Goal: Answer question/provide support

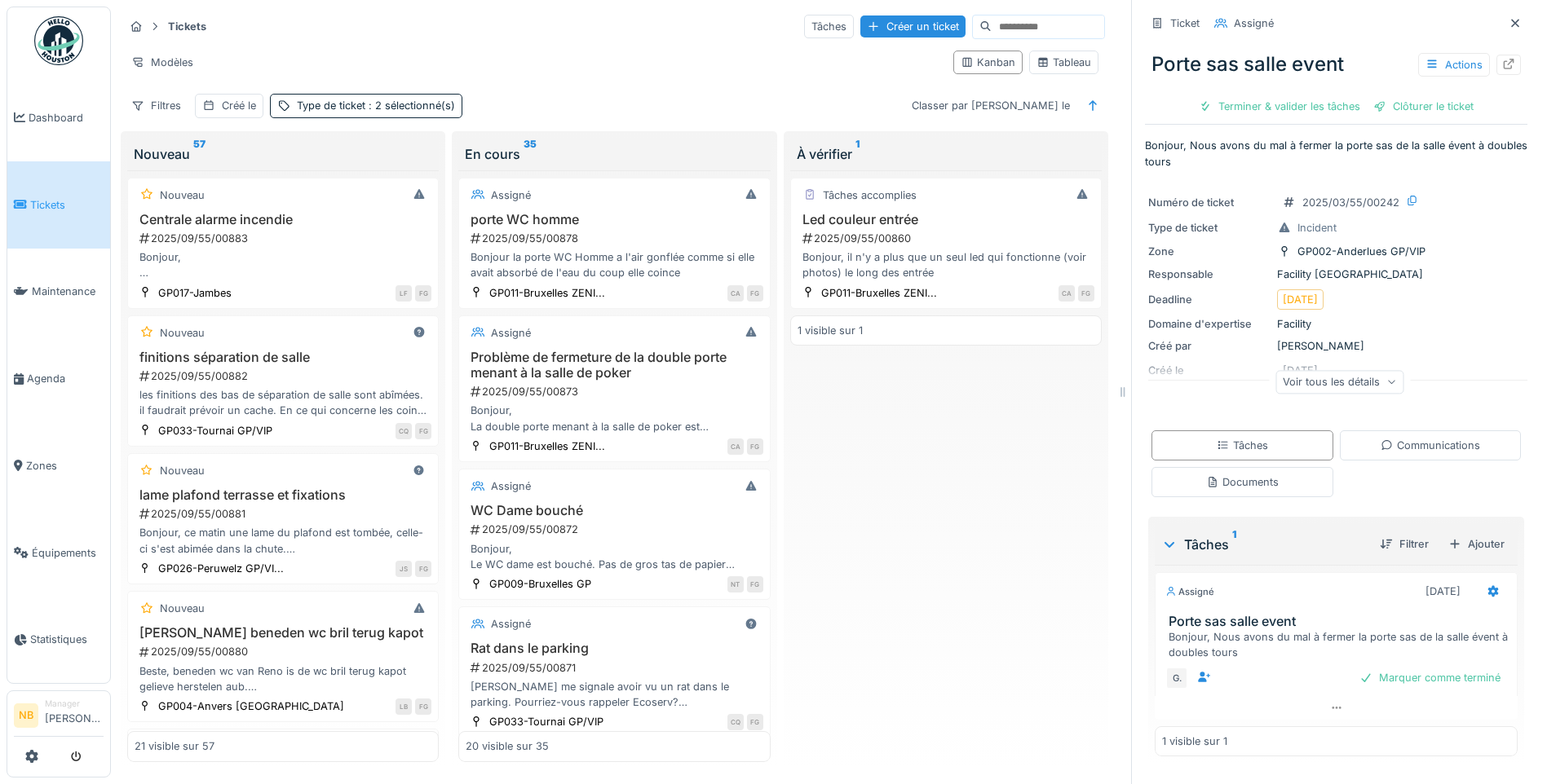
scroll to position [12, 0]
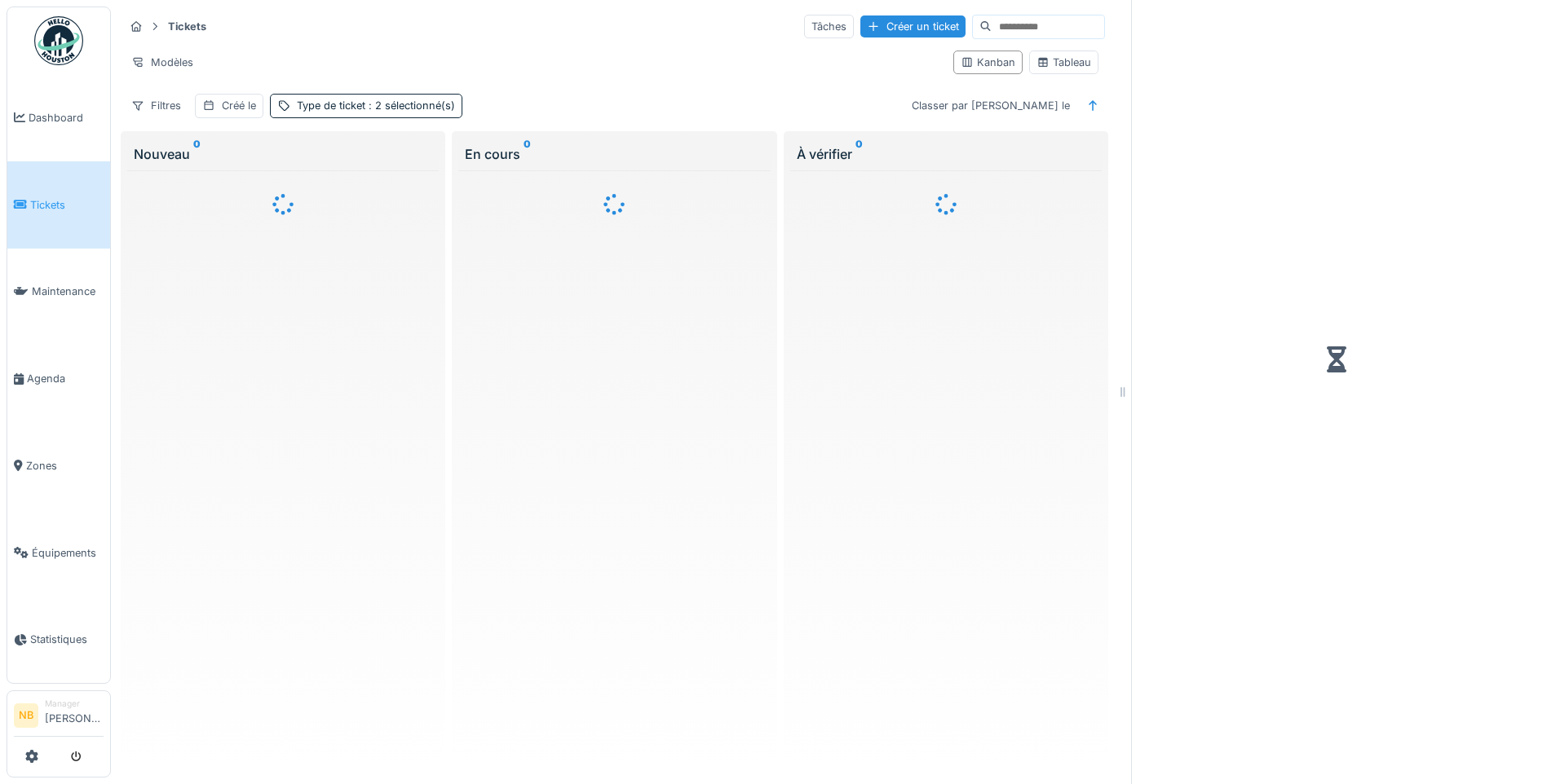
scroll to position [12, 0]
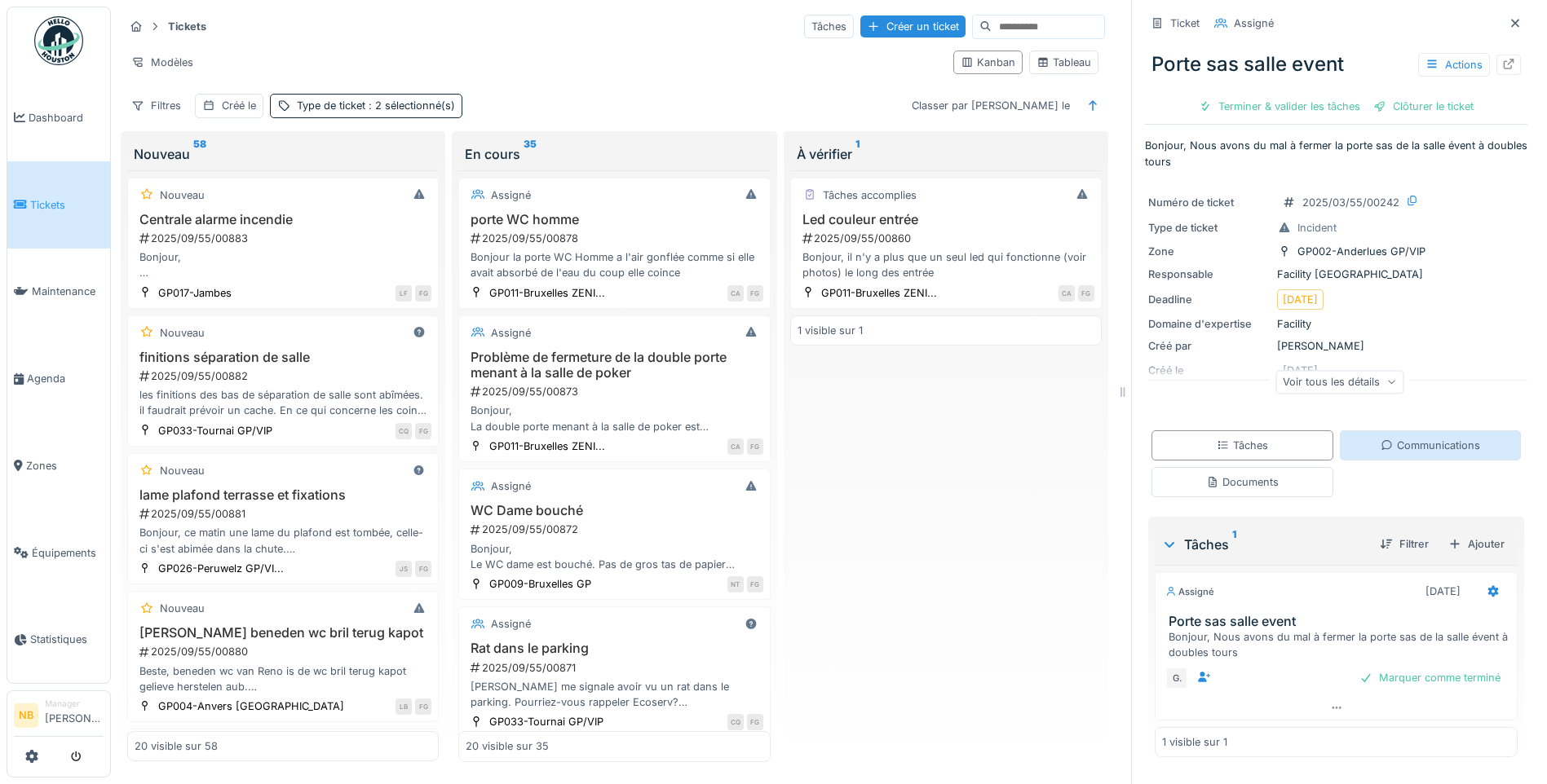
click at [1412, 430] on div "Communications" at bounding box center [1430, 445] width 182 height 30
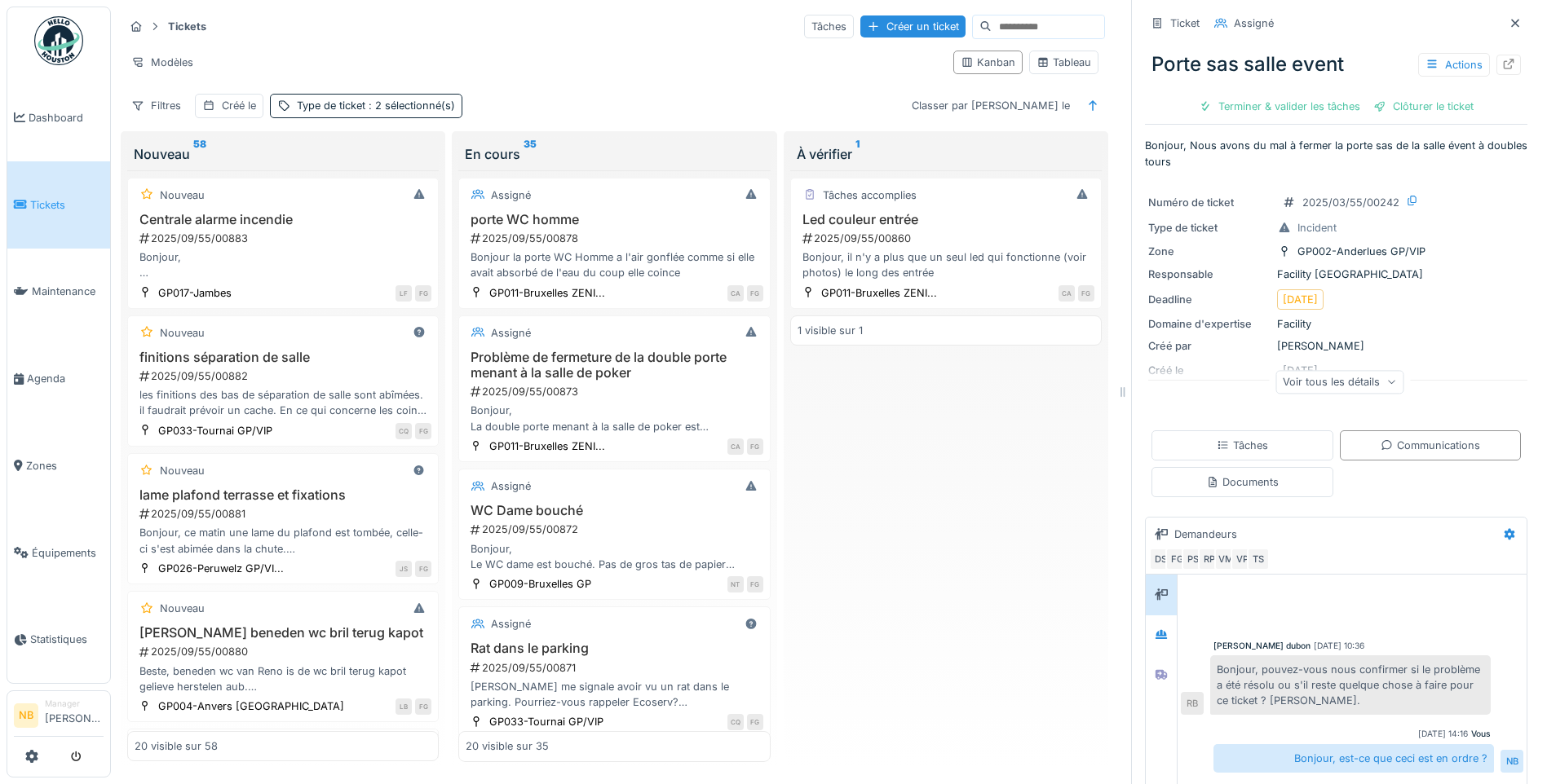
scroll to position [287, 0]
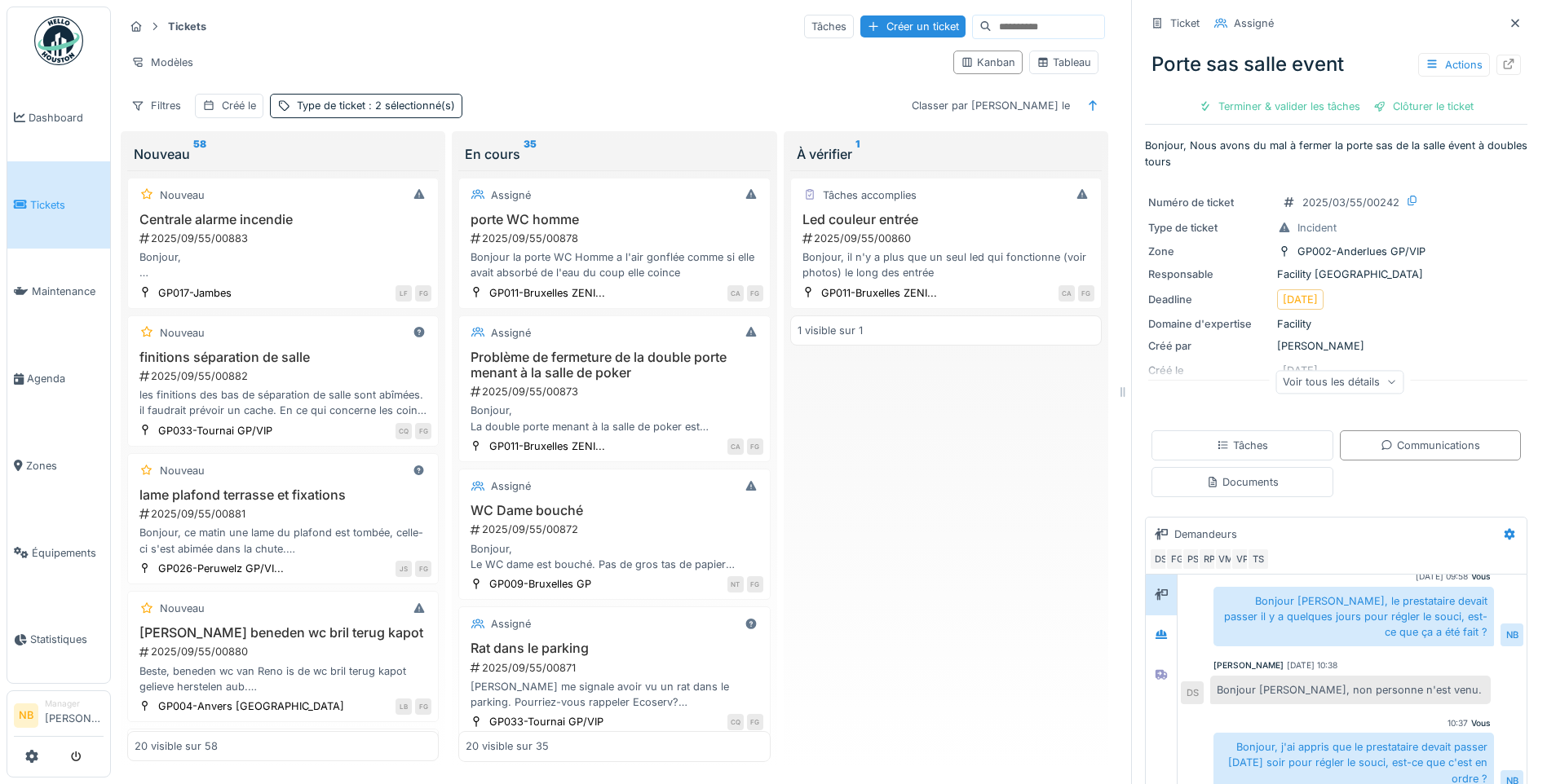
click at [1307, 359] on div "Voir tous les détails" at bounding box center [1339, 385] width 383 height 52
click at [1317, 370] on div "Voir tous les détails" at bounding box center [1339, 382] width 128 height 24
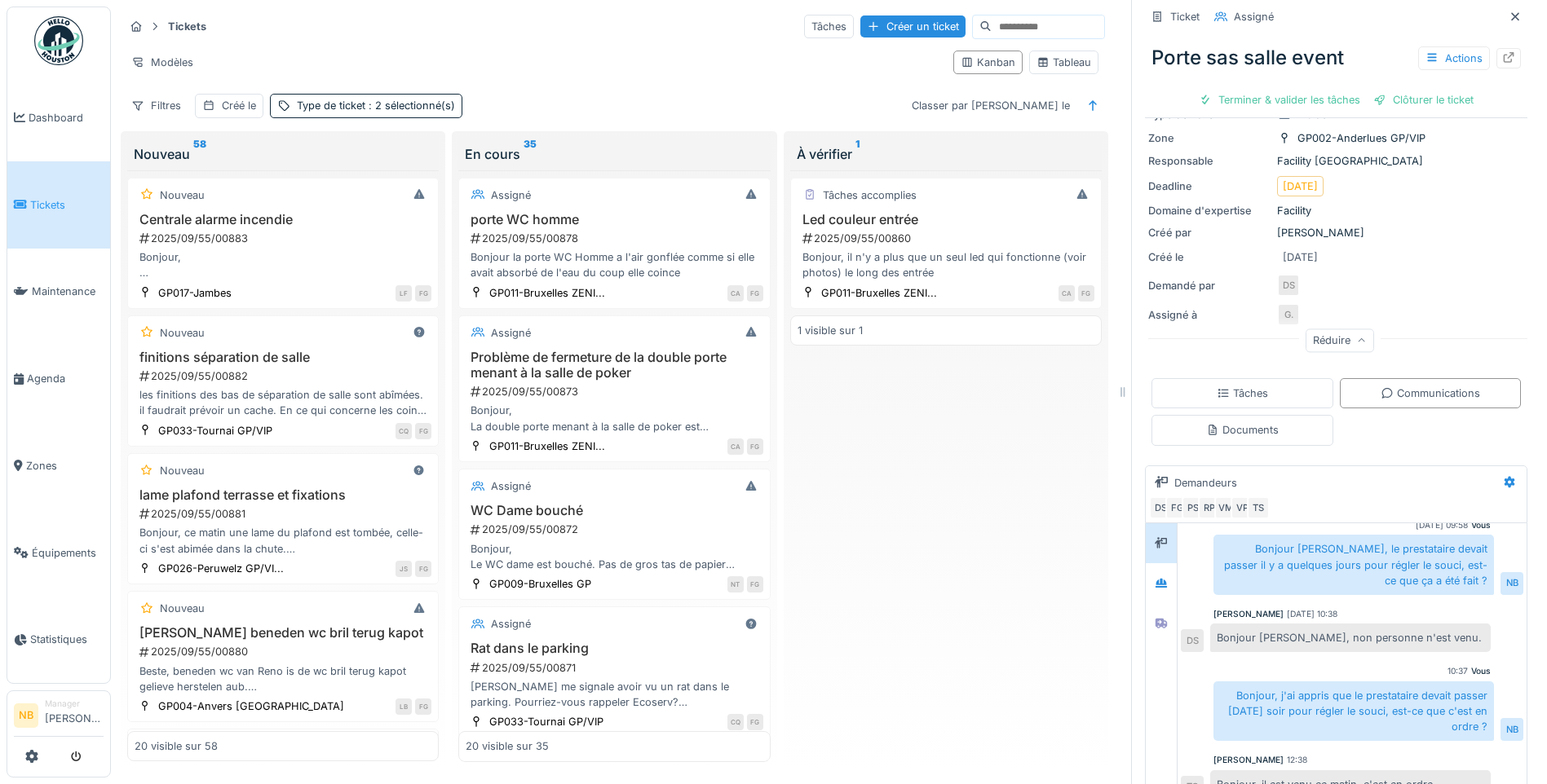
scroll to position [212, 0]
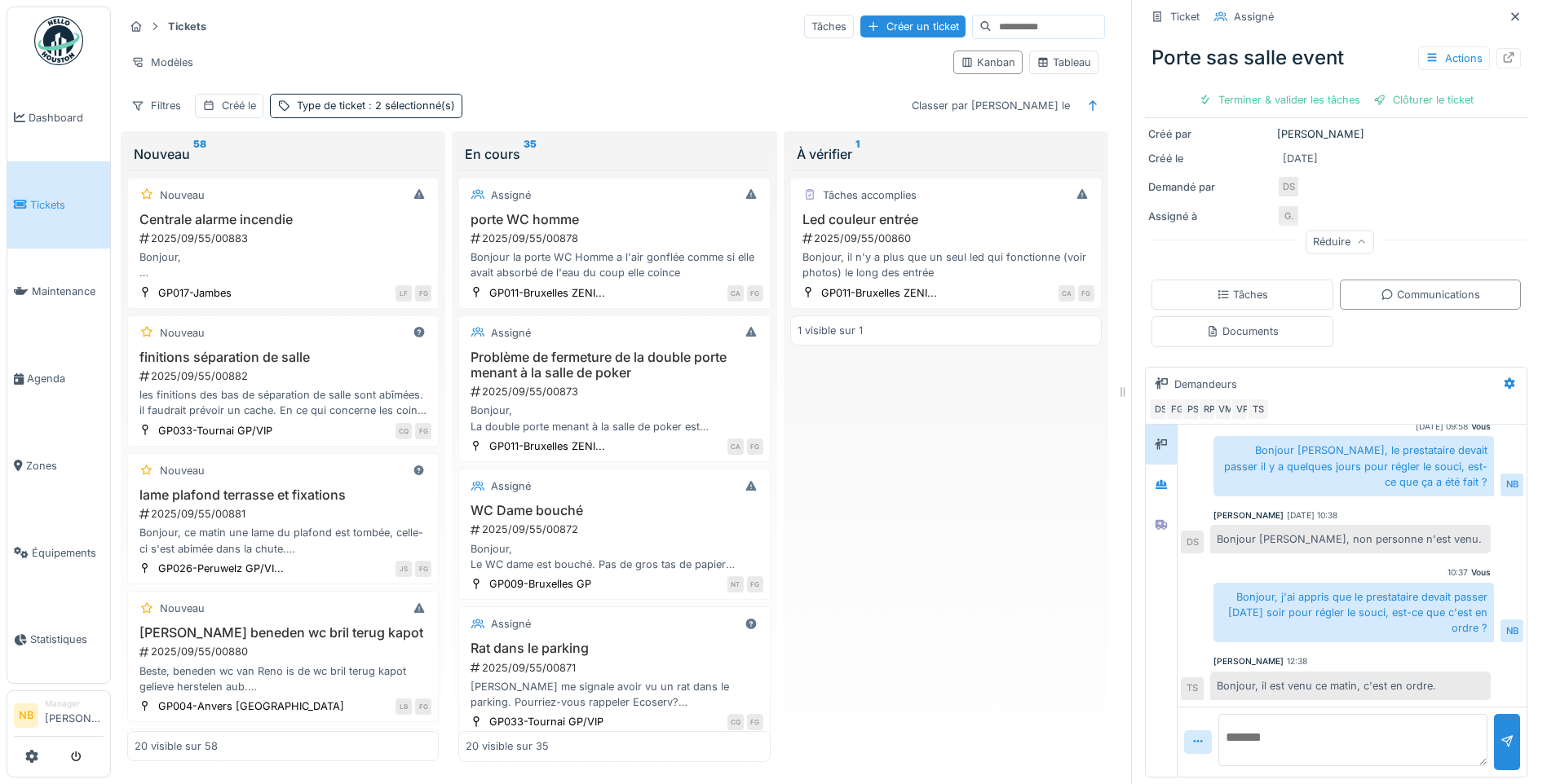
click at [1307, 721] on textarea at bounding box center [1353, 740] width 269 height 52
type textarea "**********"
click at [1494, 739] on div at bounding box center [1507, 741] width 26 height 57
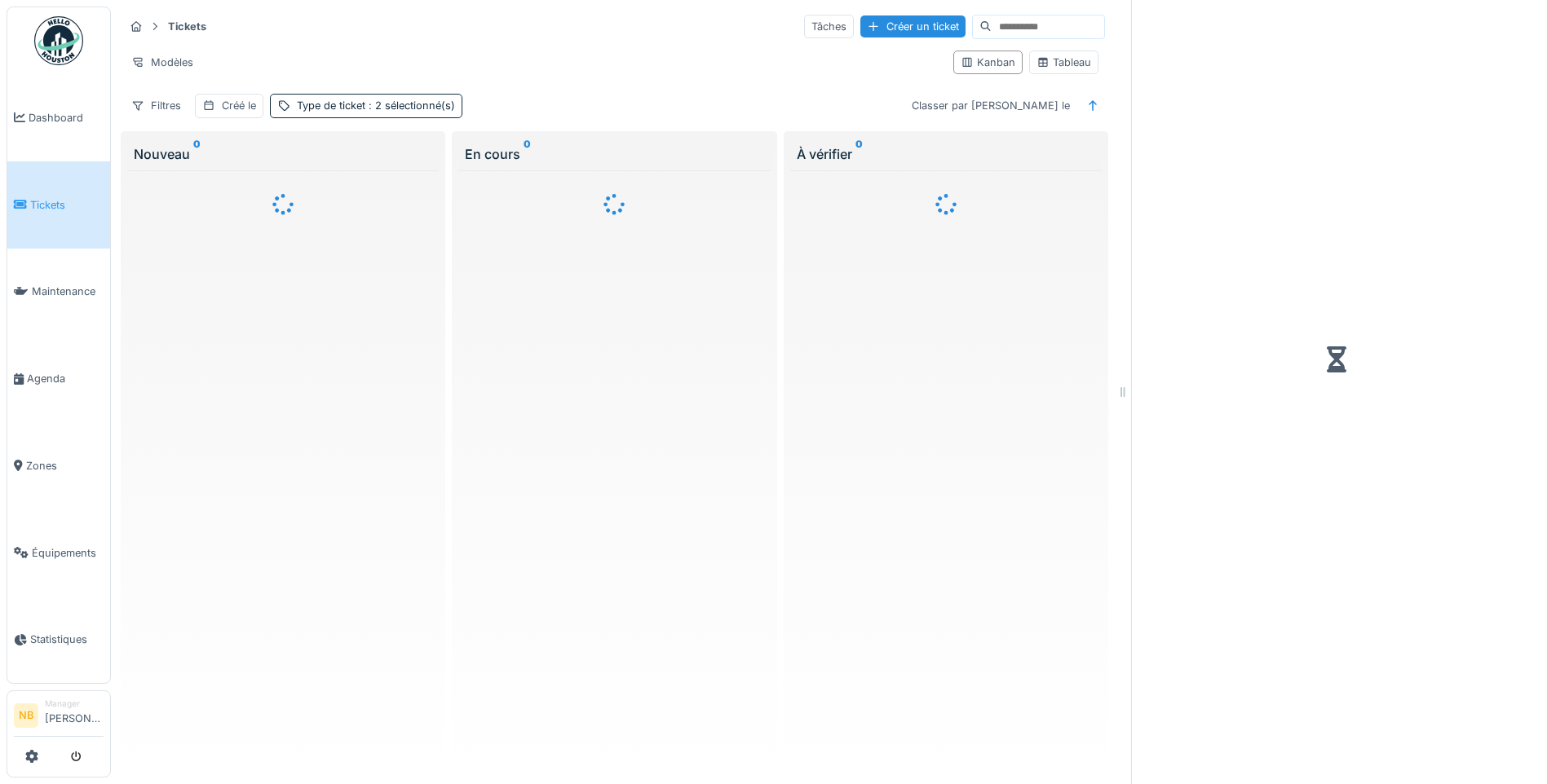
scroll to position [12, 0]
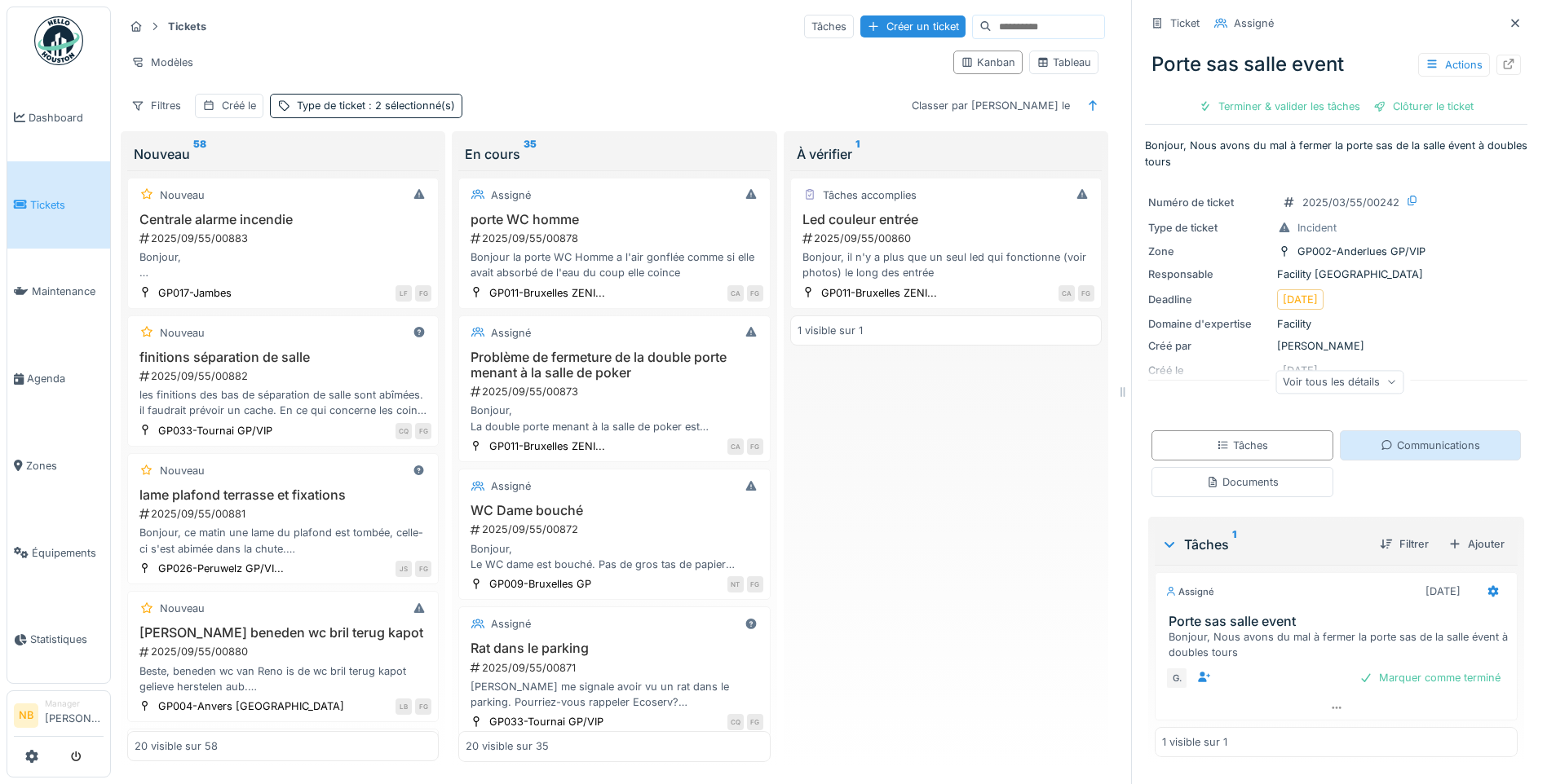
click at [1396, 437] on div "Communications" at bounding box center [1430, 445] width 99 height 16
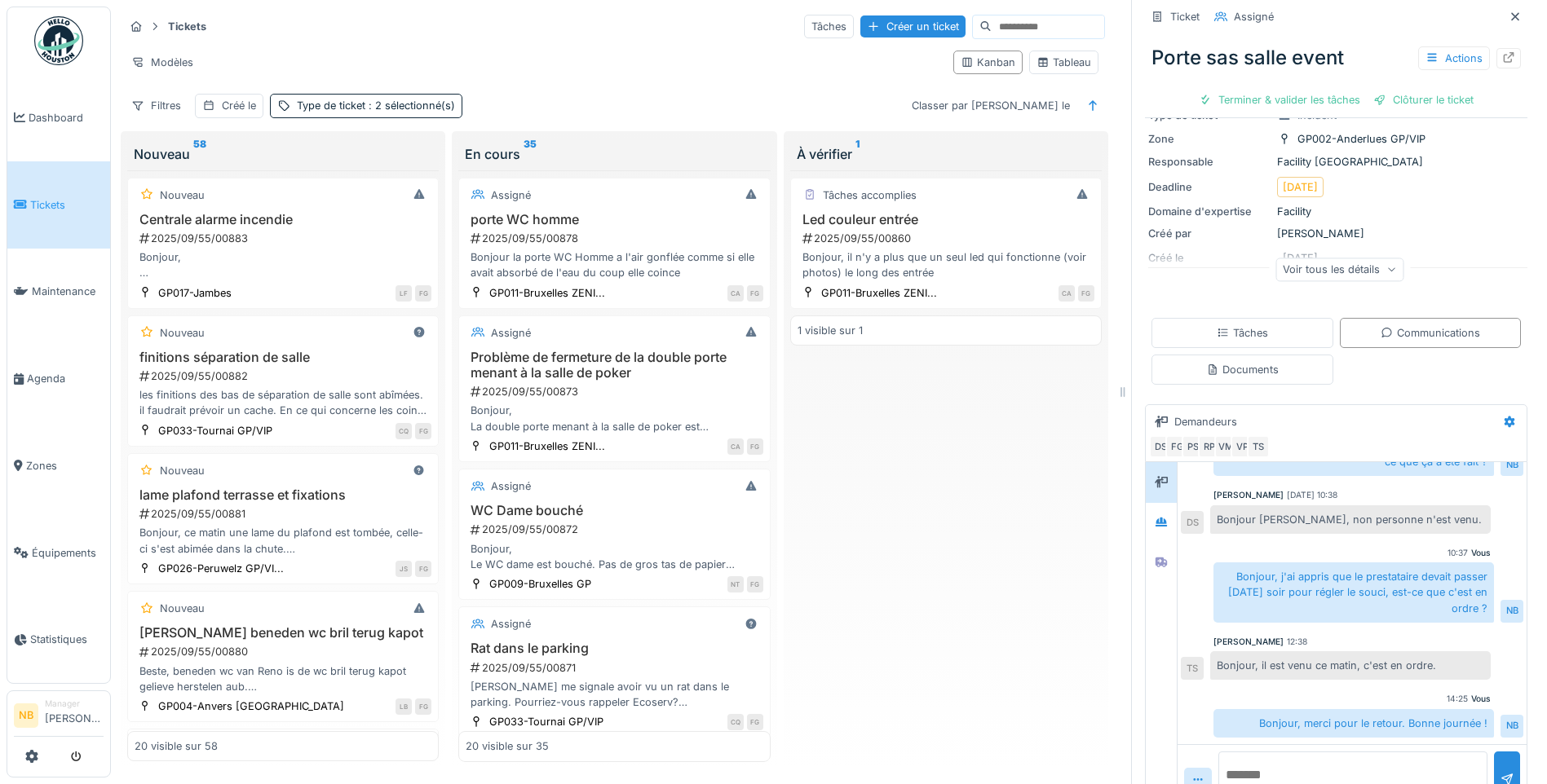
scroll to position [152, 0]
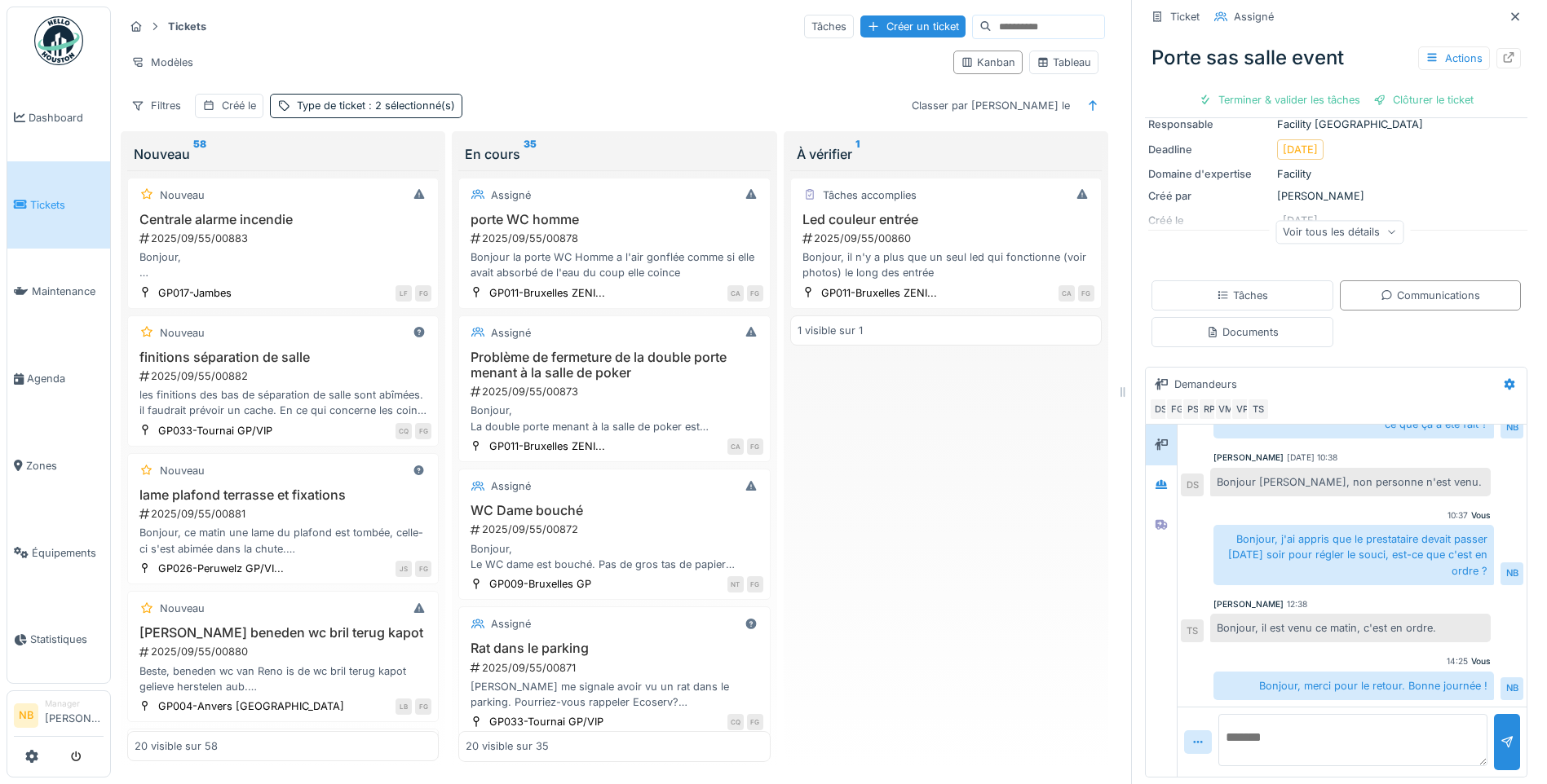
click at [1282, 732] on textarea at bounding box center [1353, 740] width 269 height 52
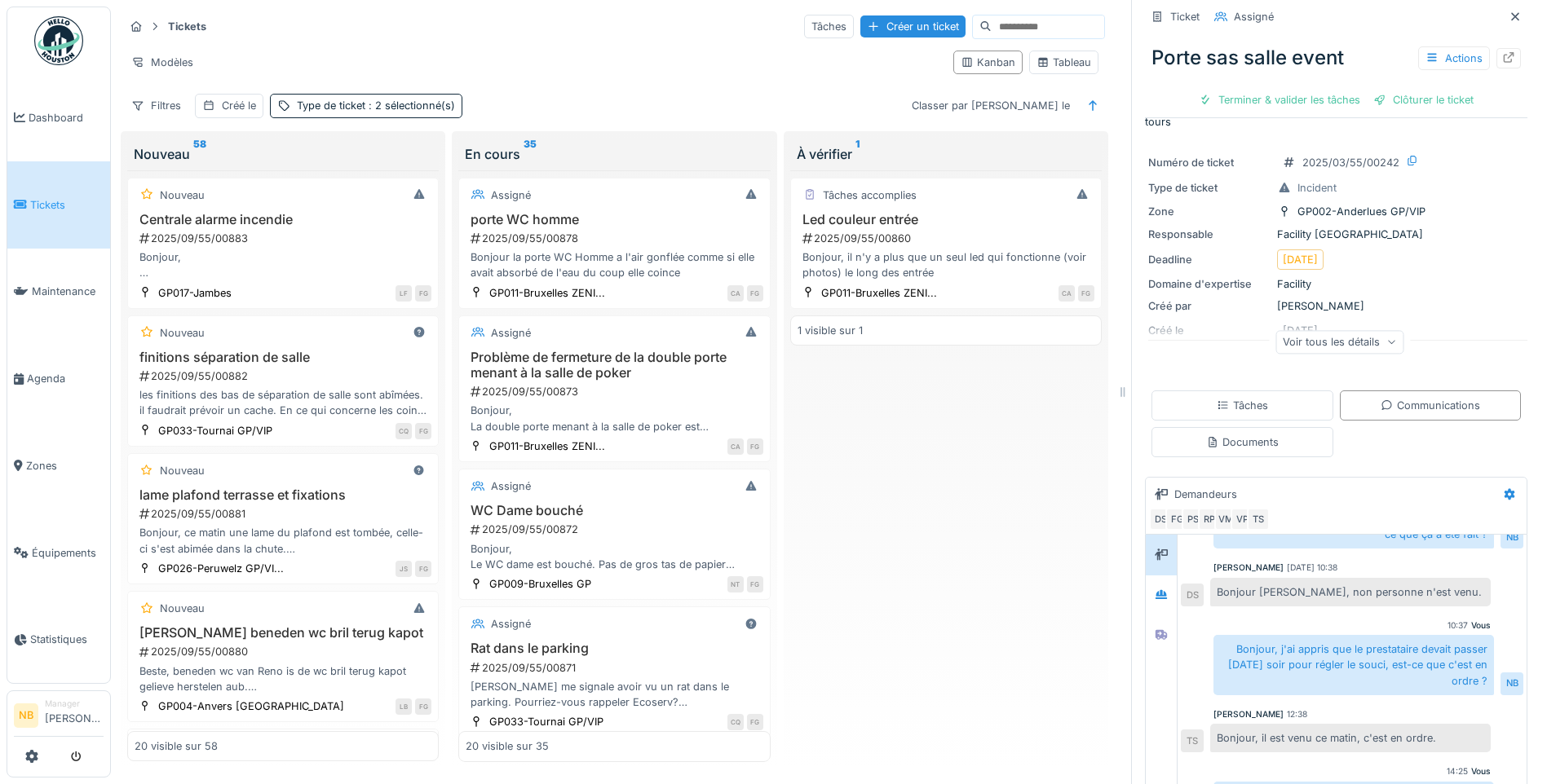
scroll to position [0, 0]
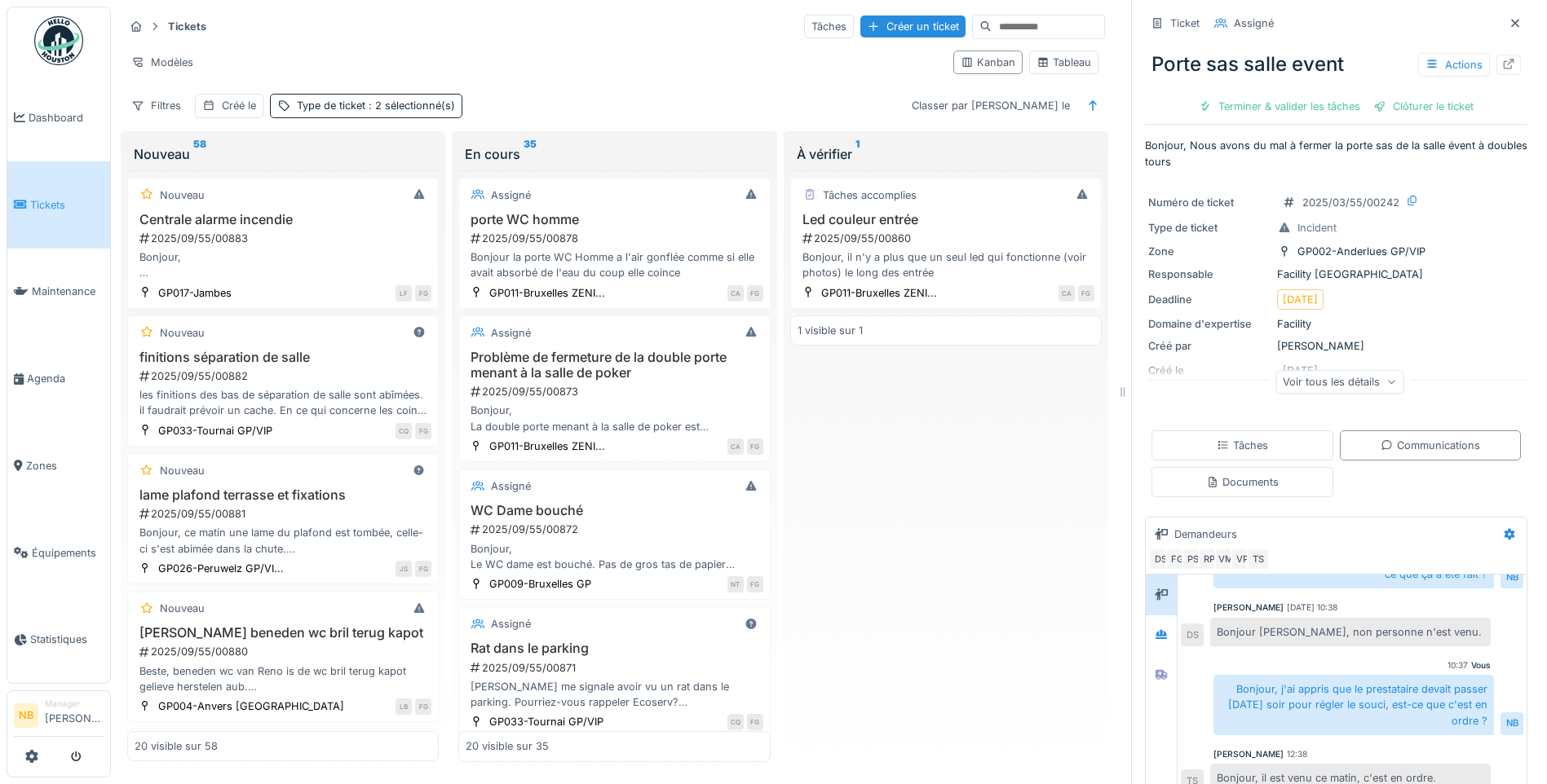
click at [1299, 370] on div "Voir tous les détails" at bounding box center [1339, 382] width 128 height 24
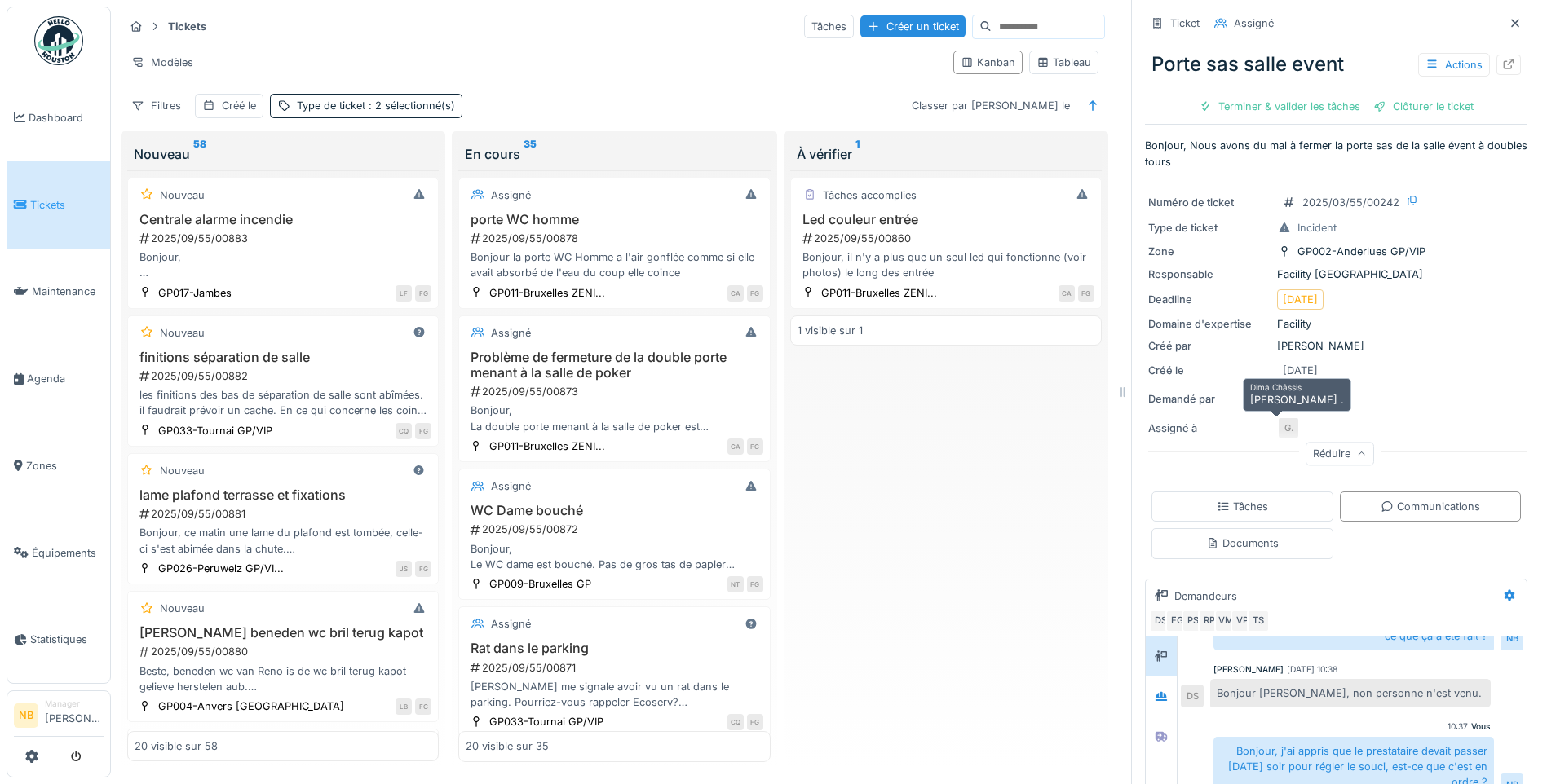
click at [1277, 417] on div "G." at bounding box center [1288, 428] width 23 height 23
click at [1409, 95] on div "Clôturer le ticket" at bounding box center [1423, 105] width 113 height 22
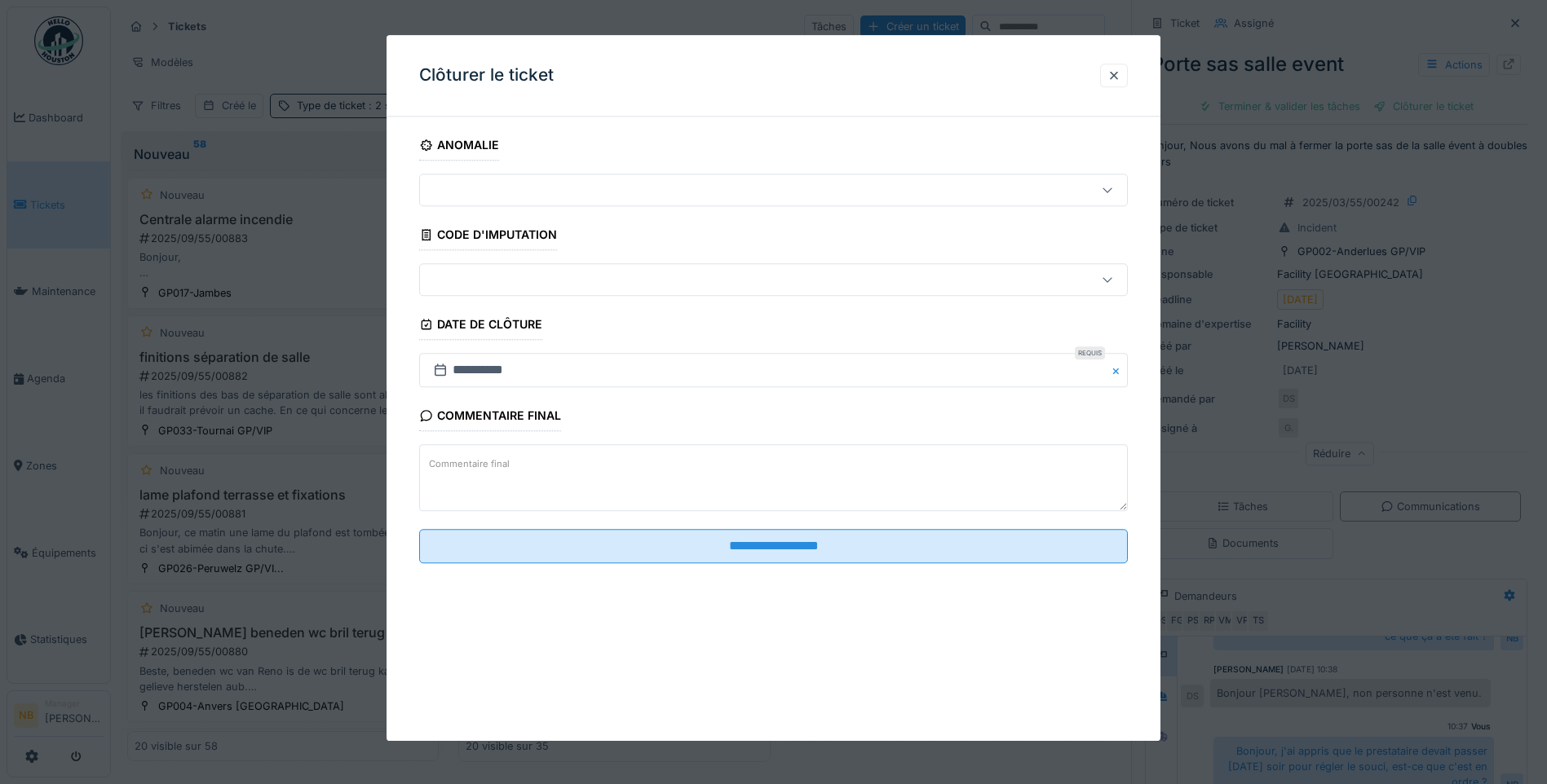
click at [587, 486] on textarea "Commentaire final" at bounding box center [773, 478] width 709 height 67
click at [431, 465] on textarea "**********" at bounding box center [773, 478] width 709 height 67
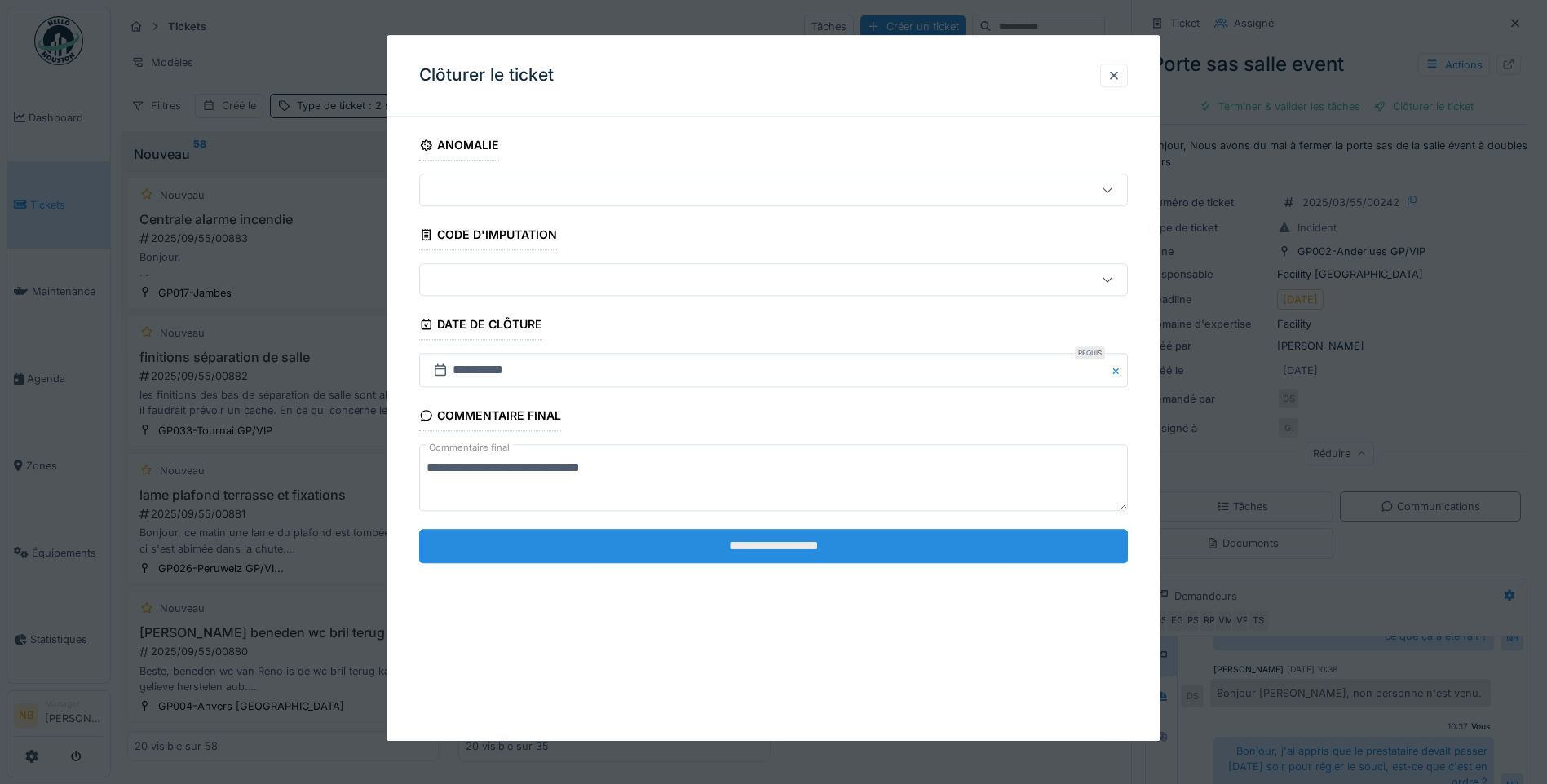
type textarea "**********"
click at [662, 537] on input "**********" at bounding box center [773, 545] width 709 height 34
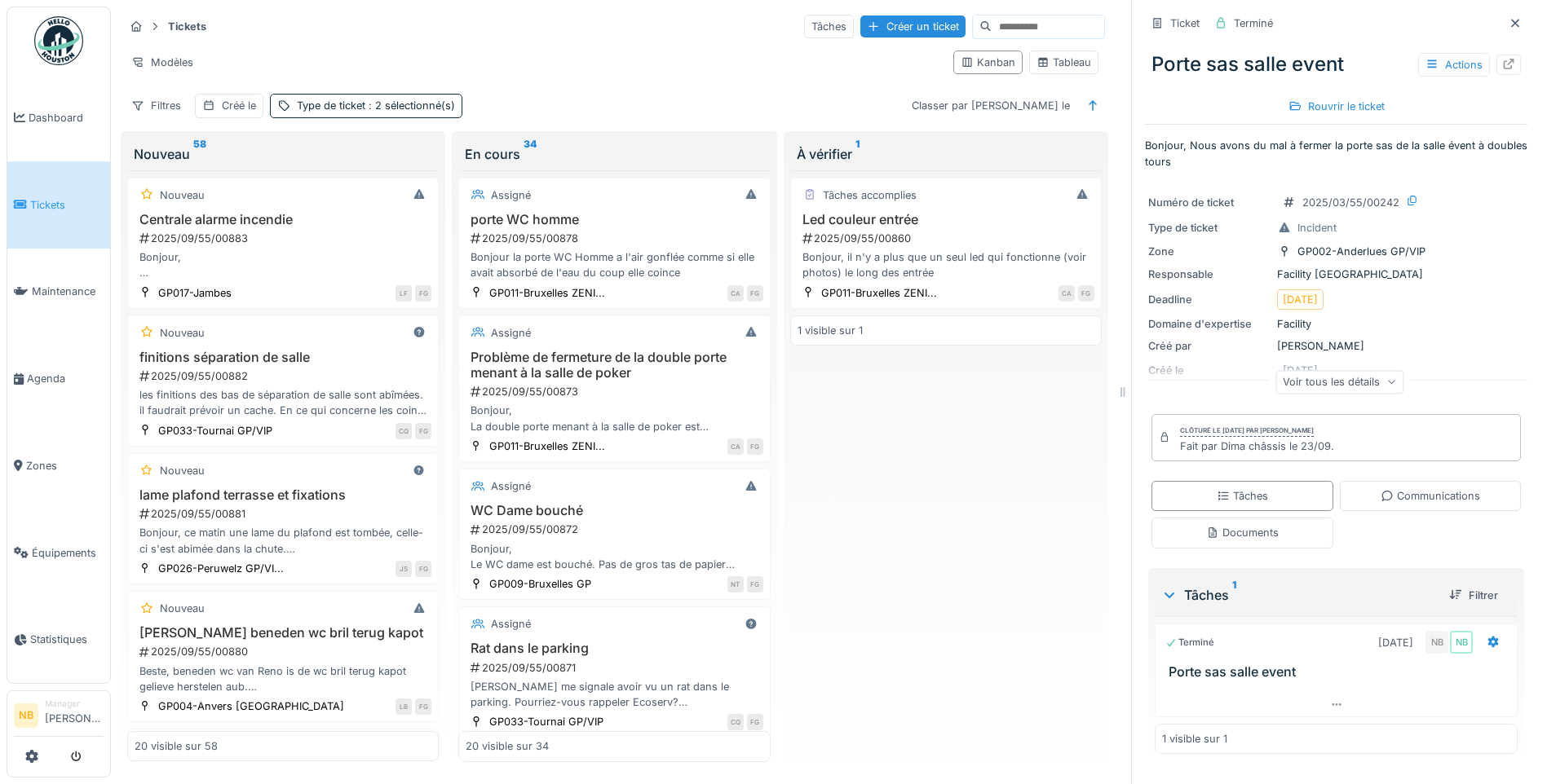
drag, startPoint x: 1336, startPoint y: 378, endPoint x: 1354, endPoint y: 390, distance: 21.6
click at [1336, 378] on div "Voir tous les détails" at bounding box center [1339, 382] width 128 height 24
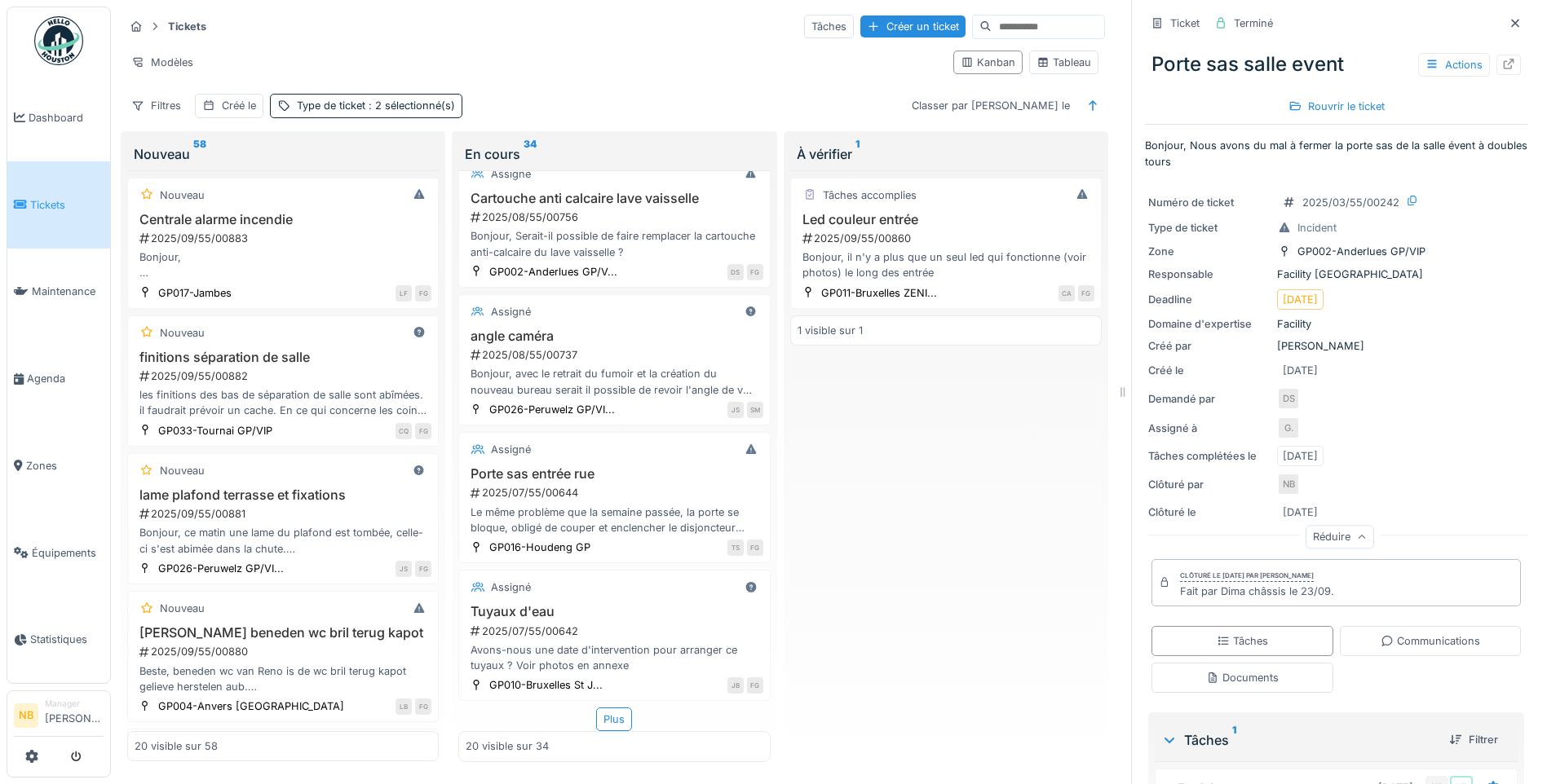
scroll to position [12, 0]
click at [36, 115] on span "Dashboard" at bounding box center [66, 118] width 75 height 16
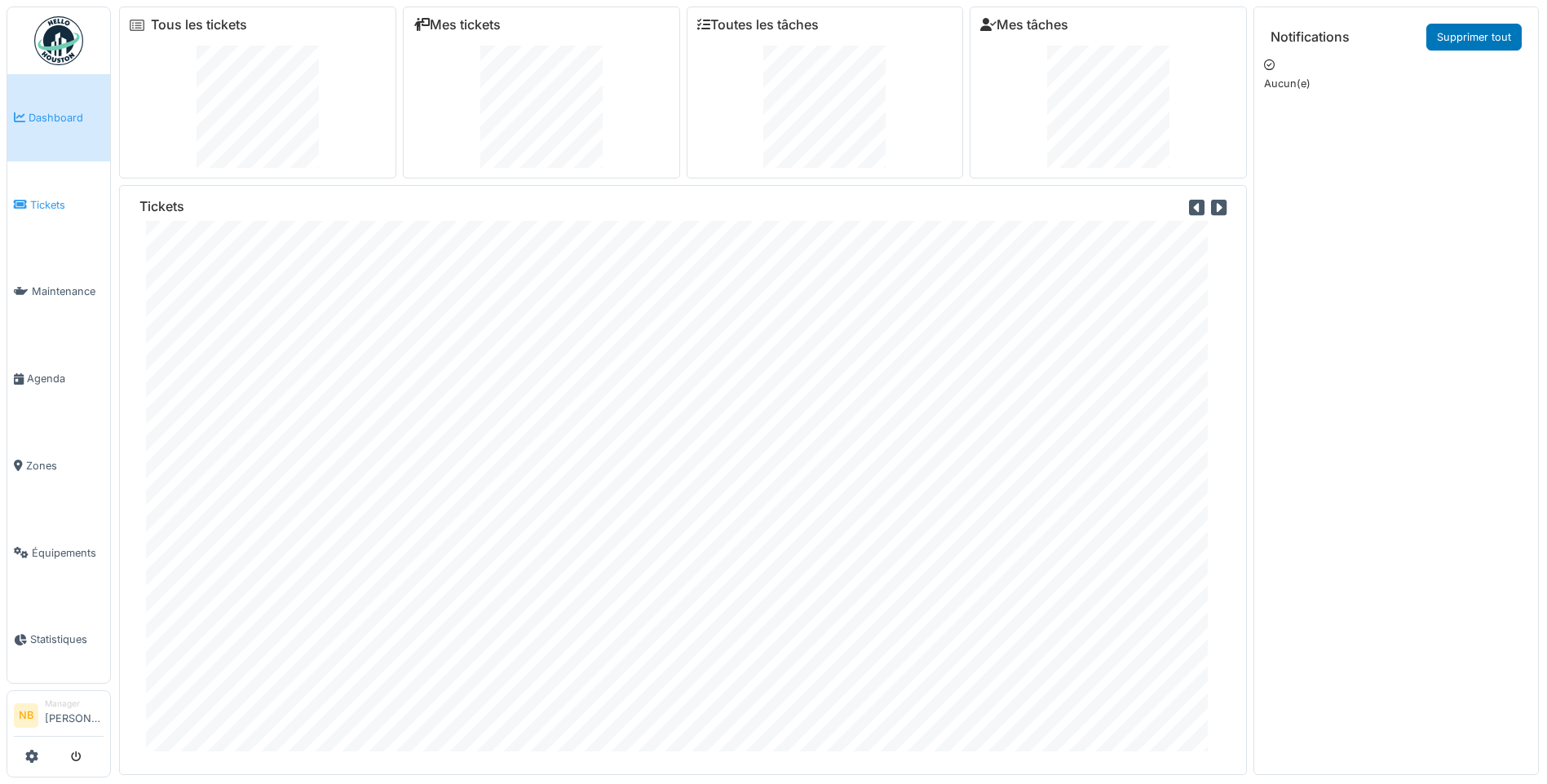
click at [33, 204] on span "Tickets" at bounding box center [67, 205] width 73 height 16
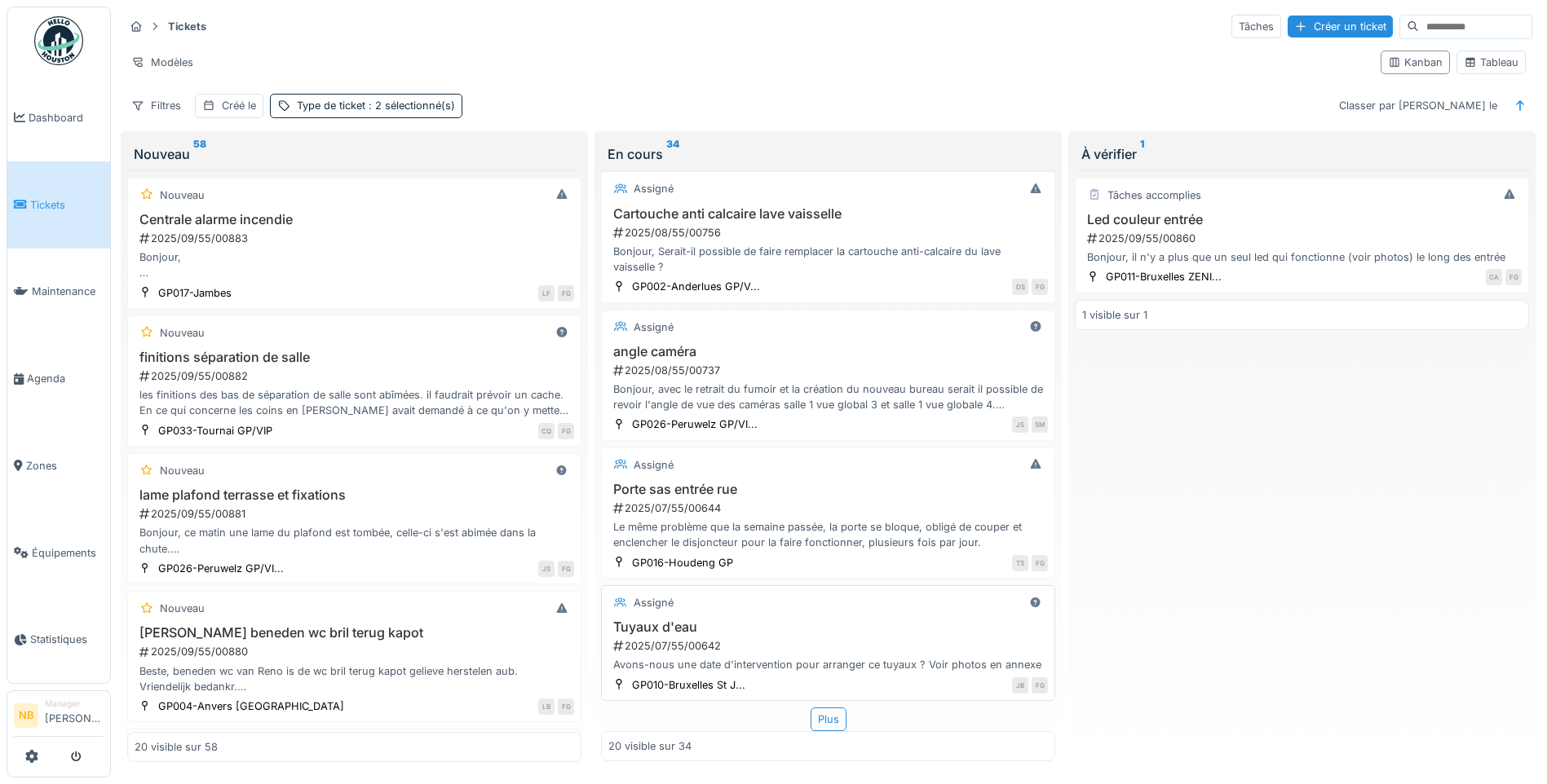
scroll to position [2235, 0]
click at [812, 726] on div "Plus" at bounding box center [828, 719] width 36 height 24
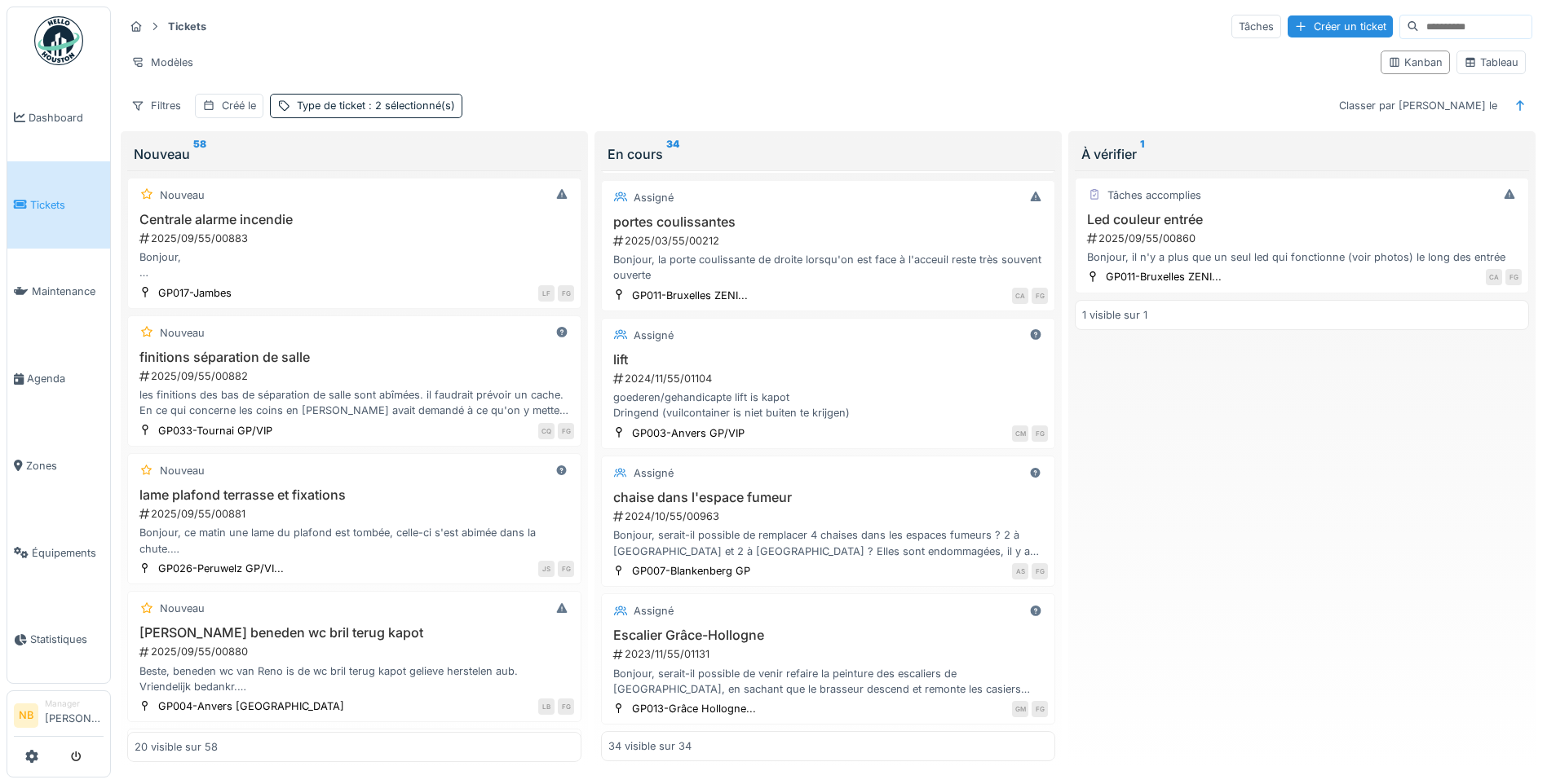
scroll to position [0, 0]
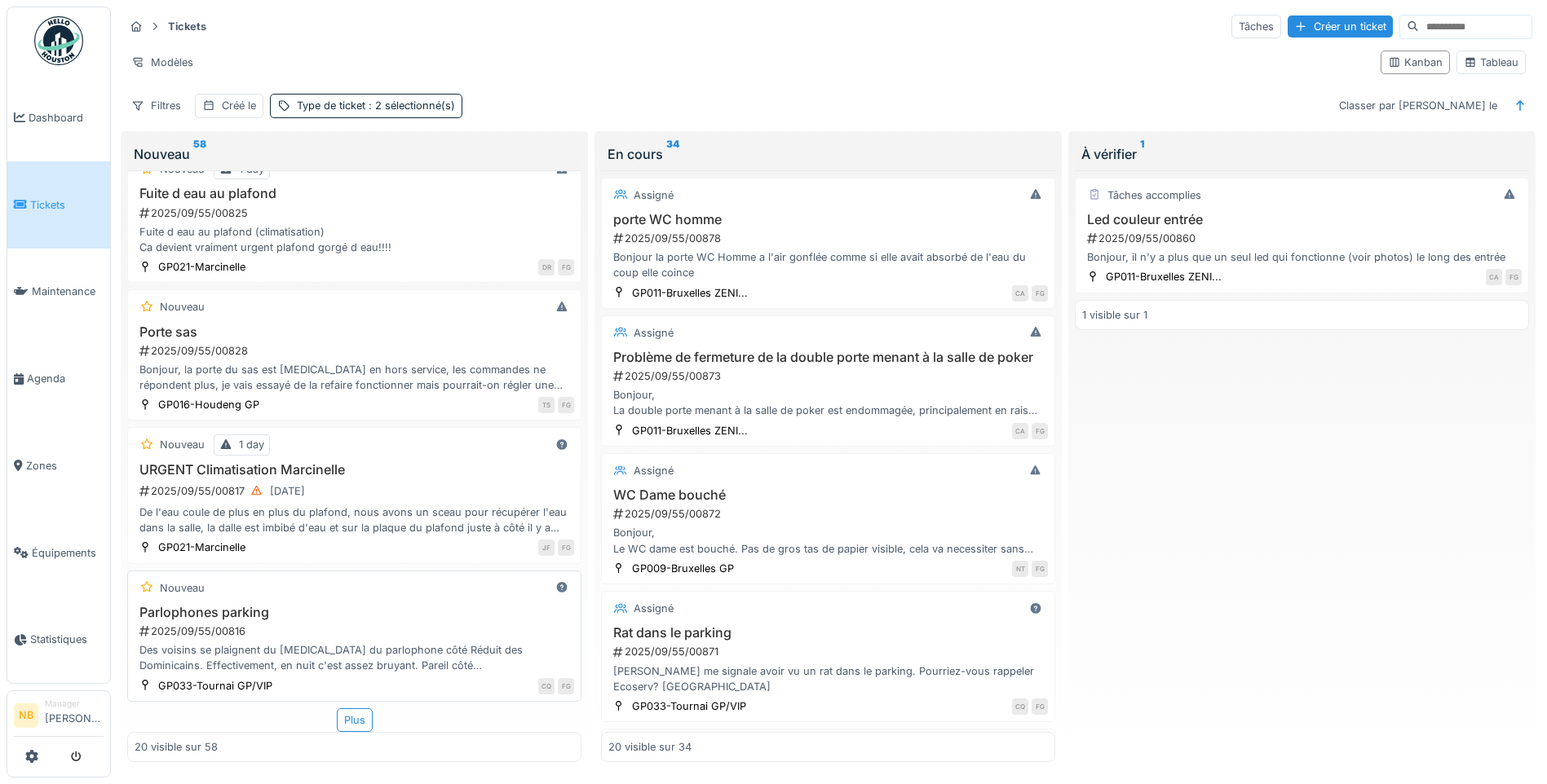
scroll to position [10, 0]
click at [355, 713] on div "Plus" at bounding box center [354, 720] width 36 height 24
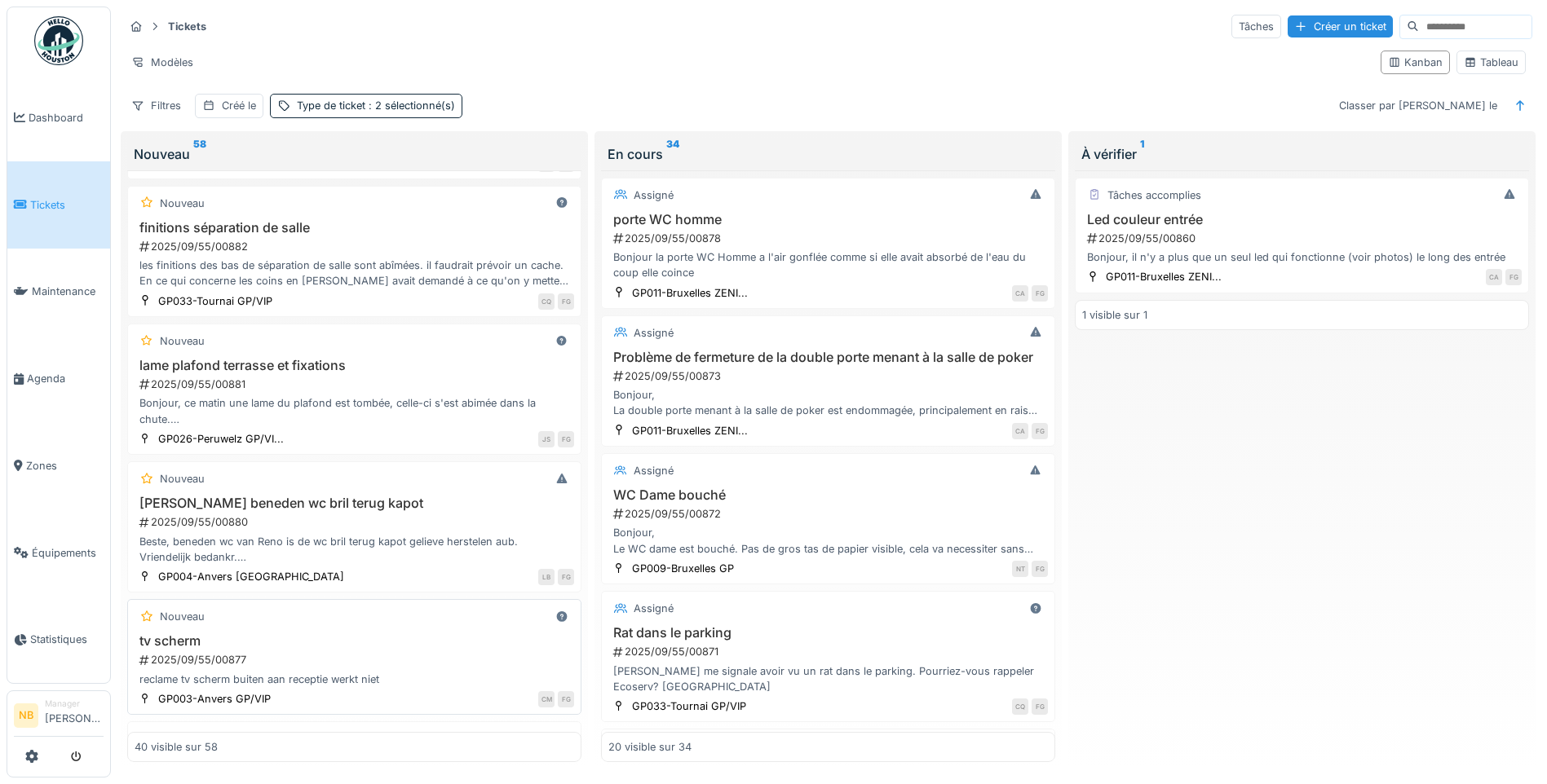
scroll to position [0, 0]
